Goal: Information Seeking & Learning: Learn about a topic

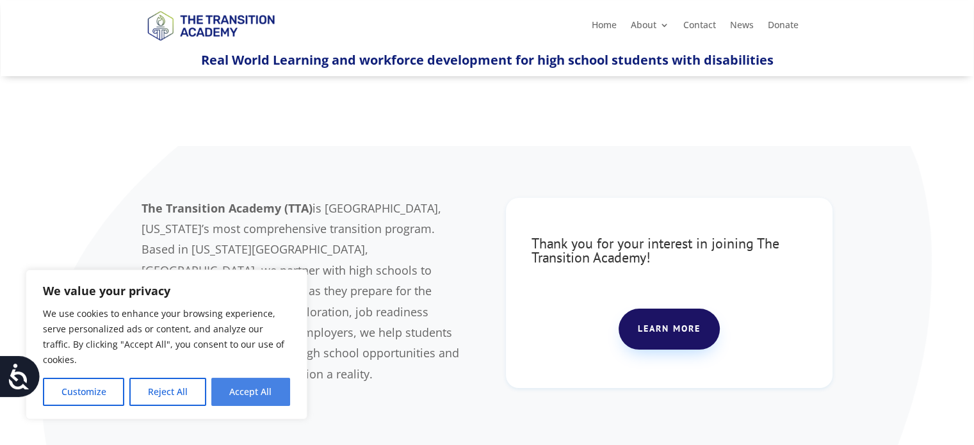
click at [229, 399] on button "Accept All" at bounding box center [250, 392] width 79 height 28
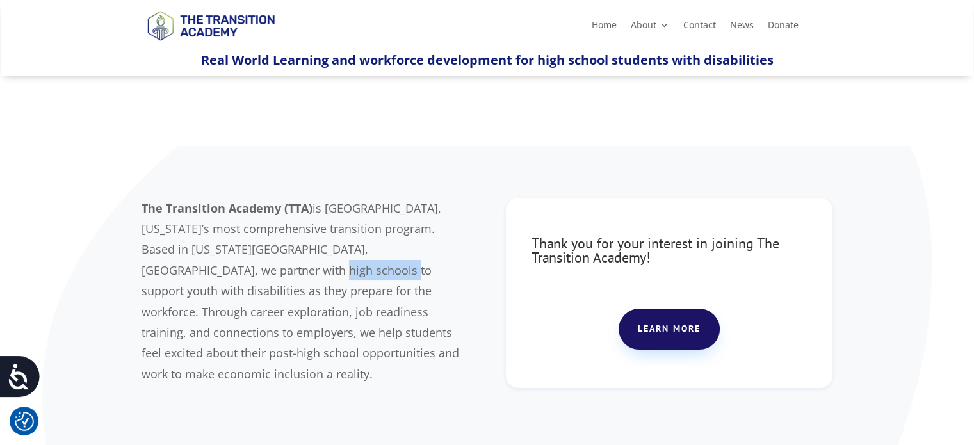
drag, startPoint x: 140, startPoint y: 270, endPoint x: 200, endPoint y: 269, distance: 60.2
click at [200, 269] on div "The Transition Academy (TTA) is [GEOGRAPHIC_DATA], [US_STATE]’s most comprehens…" at bounding box center [487, 309] width 974 height 327
click at [515, 195] on div "The Transition Academy (TTA) is [GEOGRAPHIC_DATA], [US_STATE]’s most comprehens…" at bounding box center [486, 310] width 691 height 258
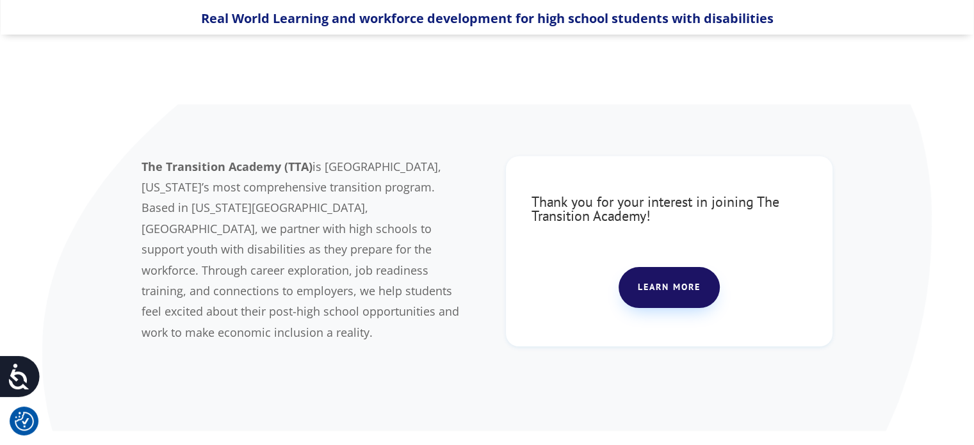
scroll to position [64, 0]
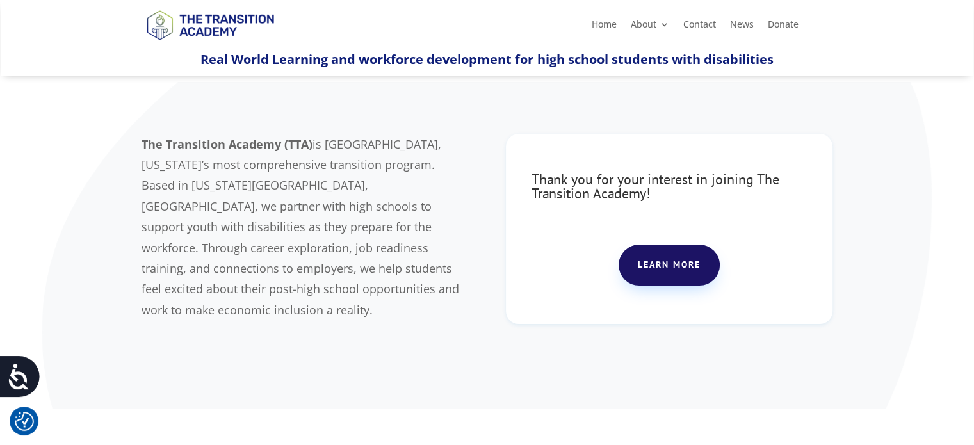
click at [484, 61] on span "Real World Learning and workforce development for high school students with dis…" at bounding box center [486, 59] width 572 height 17
click at [459, 145] on span "is [GEOGRAPHIC_DATA], [US_STATE]’s most comprehensive transition program. Based…" at bounding box center [299, 226] width 317 height 181
click at [481, 165] on div "The Transition Academy (TTA) is [GEOGRAPHIC_DATA], [US_STATE]’s most comprehens…" at bounding box center [486, 246] width 691 height 258
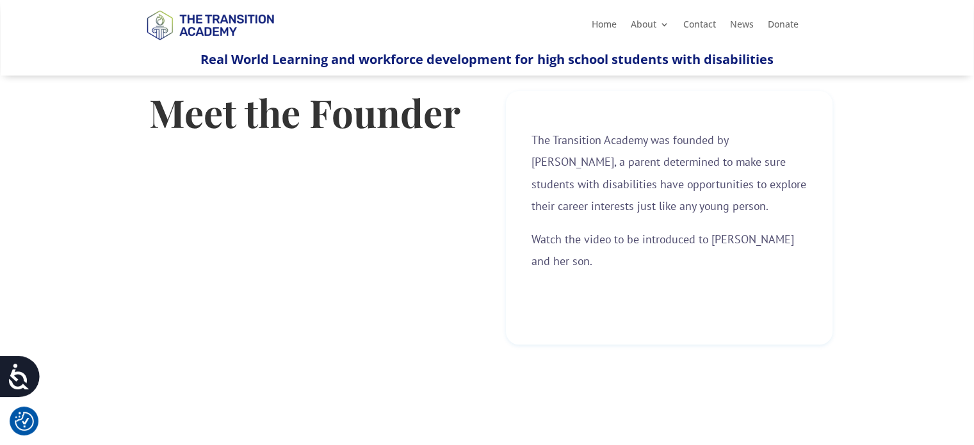
scroll to position [448, 0]
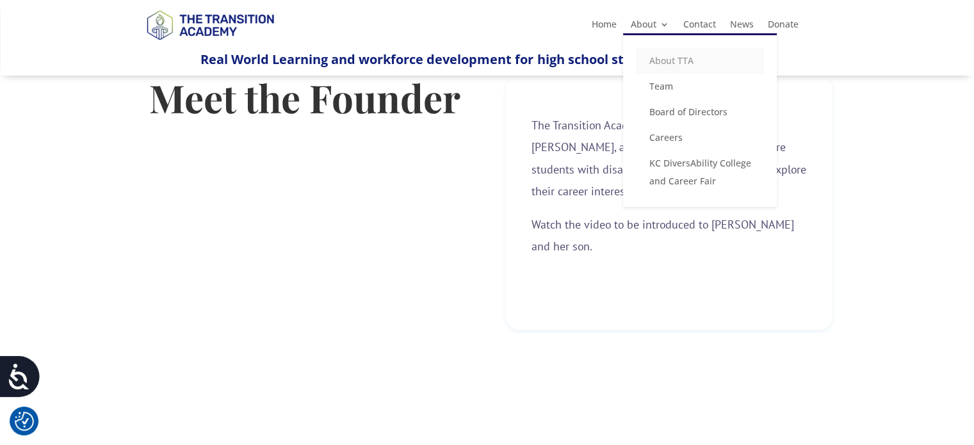
click at [667, 63] on link "About TTA" at bounding box center [700, 61] width 128 height 26
